Goal: Information Seeking & Learning: Learn about a topic

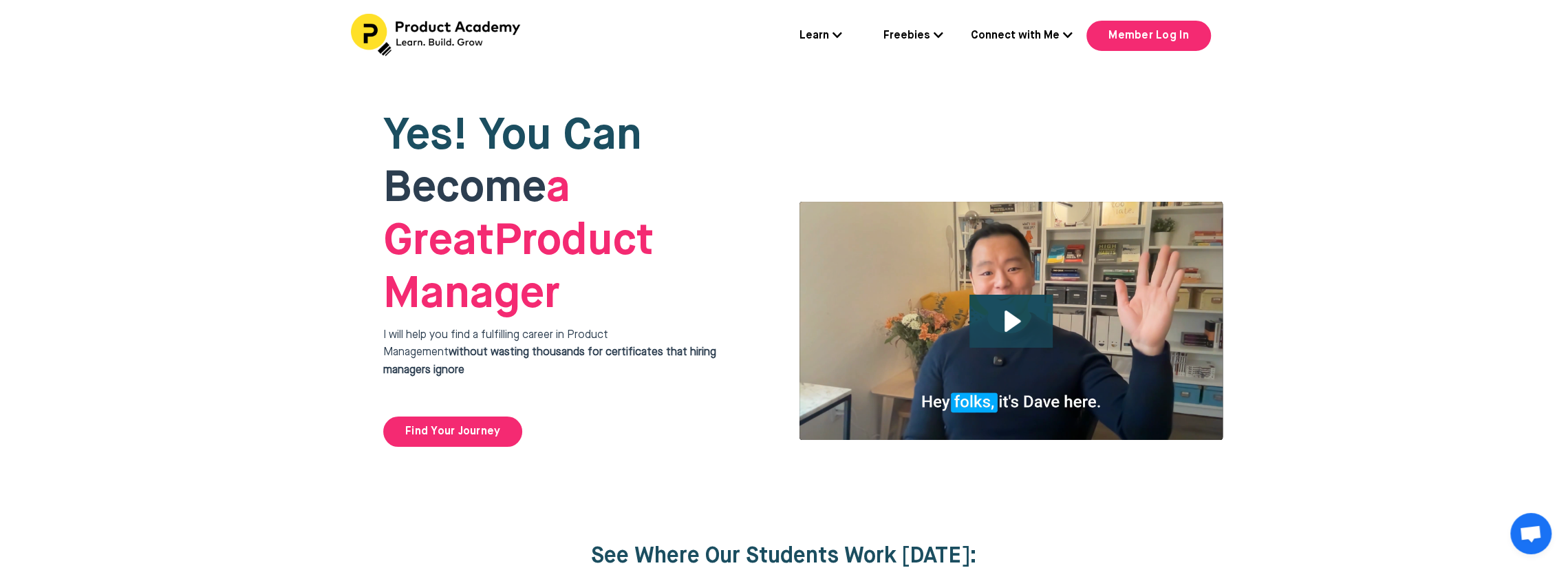
click at [815, 34] on link "Learn" at bounding box center [820, 36] width 42 height 18
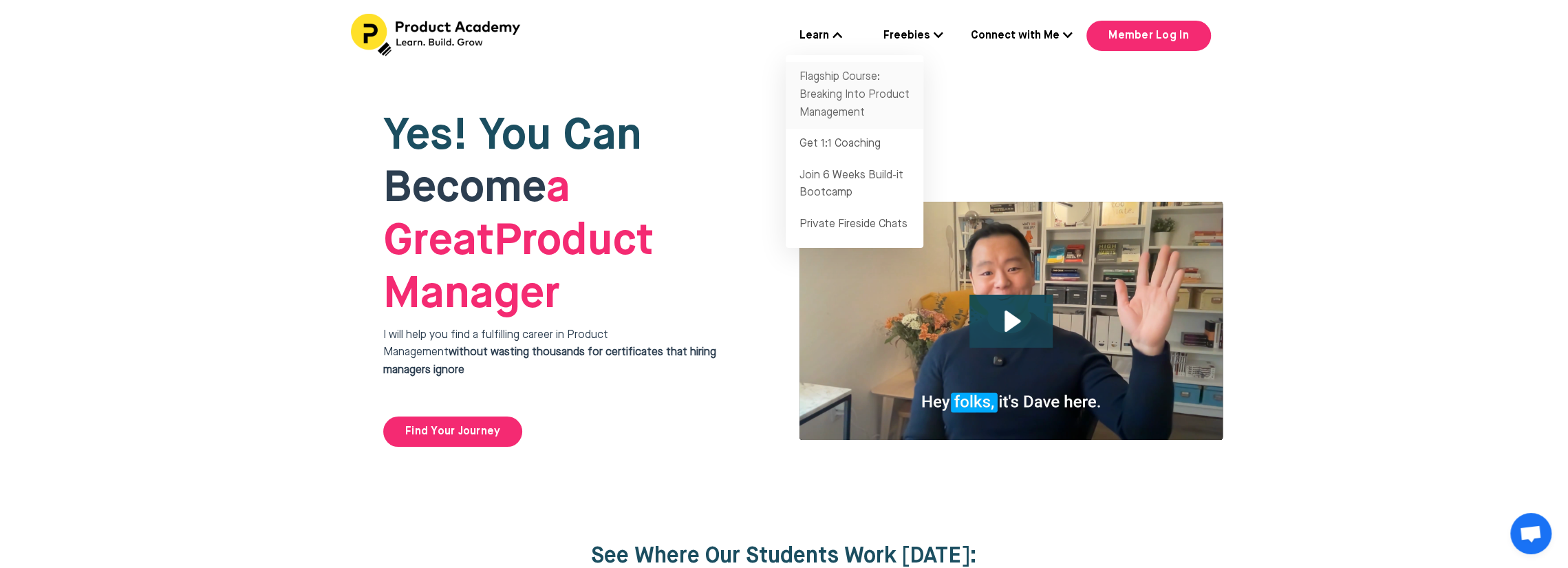
click at [841, 79] on link "Flagship Course: Breaking Into Product Management" at bounding box center [855, 95] width 138 height 67
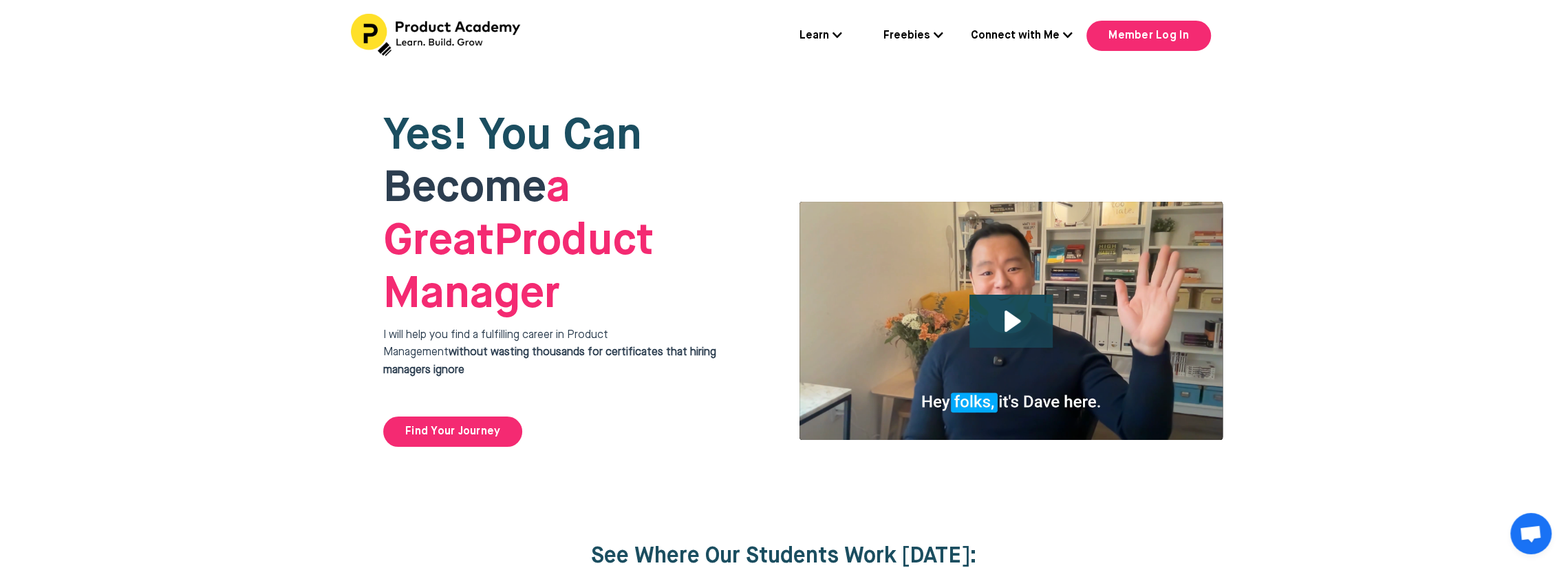
click at [810, 33] on link "Learn" at bounding box center [820, 36] width 42 height 18
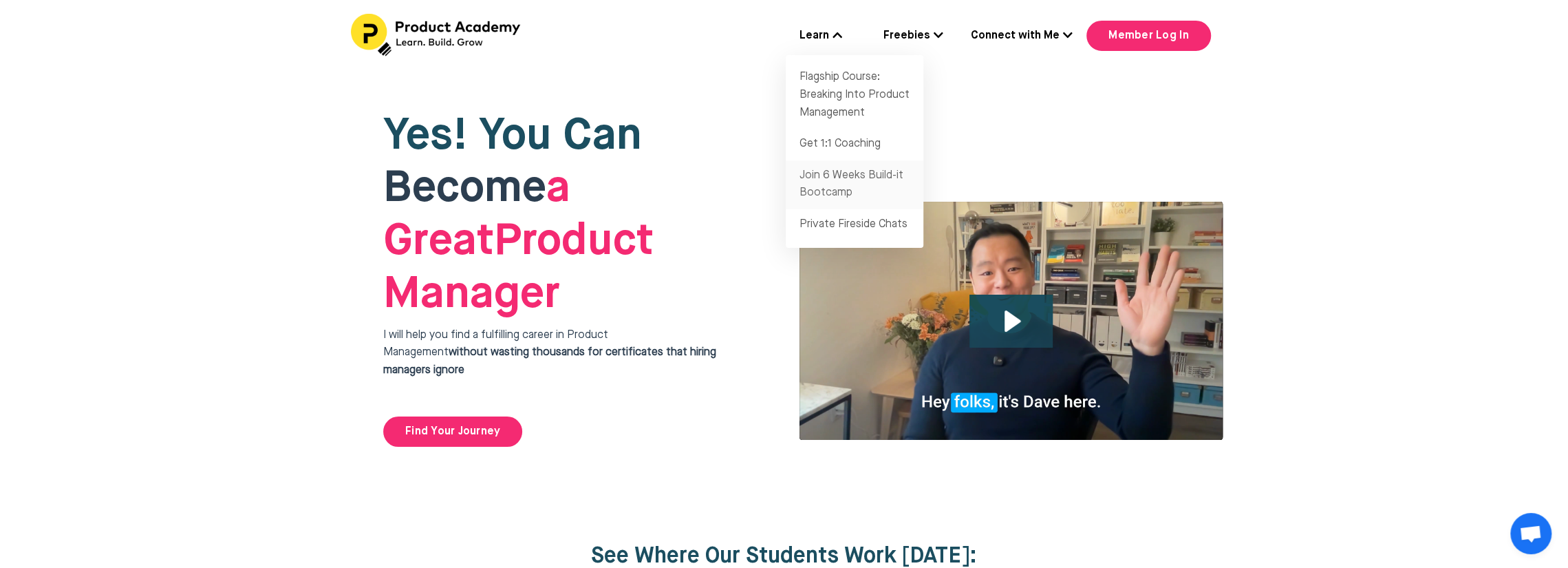
click at [865, 182] on link "Join 6 Weeks Build-it Bootcamp" at bounding box center [855, 184] width 138 height 49
